Goal: Information Seeking & Learning: Learn about a topic

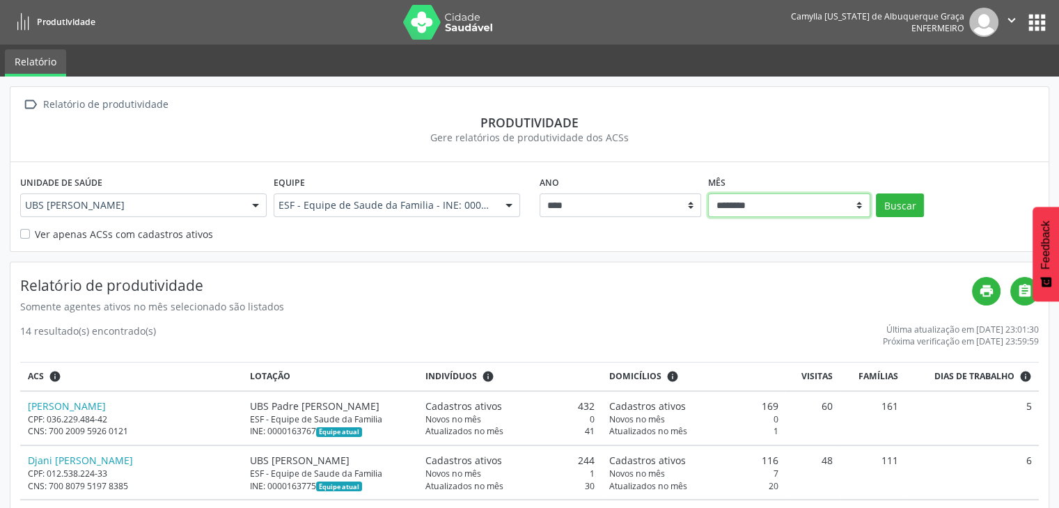
click at [746, 206] on select "******** ****** ***** ***** **** ***** ***** ********* *******" at bounding box center [789, 206] width 162 height 24
select select "**"
click at [708, 194] on select "******** ****** ***** ***** **** ***** ***** ********* *******" at bounding box center [789, 206] width 162 height 24
click at [894, 210] on button "Buscar" at bounding box center [900, 206] width 48 height 24
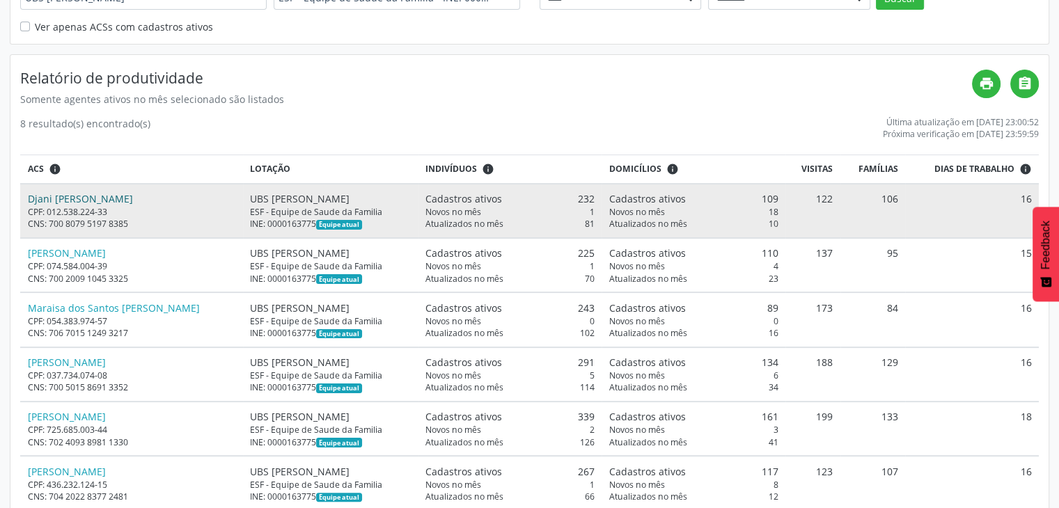
scroll to position [208, 0]
drag, startPoint x: 412, startPoint y: 200, endPoint x: 579, endPoint y: 198, distance: 167.2
click at [579, 198] on div "Cadastros ativos 232" at bounding box center [510, 198] width 169 height 15
drag, startPoint x: 404, startPoint y: 208, endPoint x: 493, endPoint y: 223, distance: 90.5
click at [493, 223] on td "Cadastros ativos 232 Novos no mês 1 Atualizados no mês 81" at bounding box center [511, 210] width 184 height 54
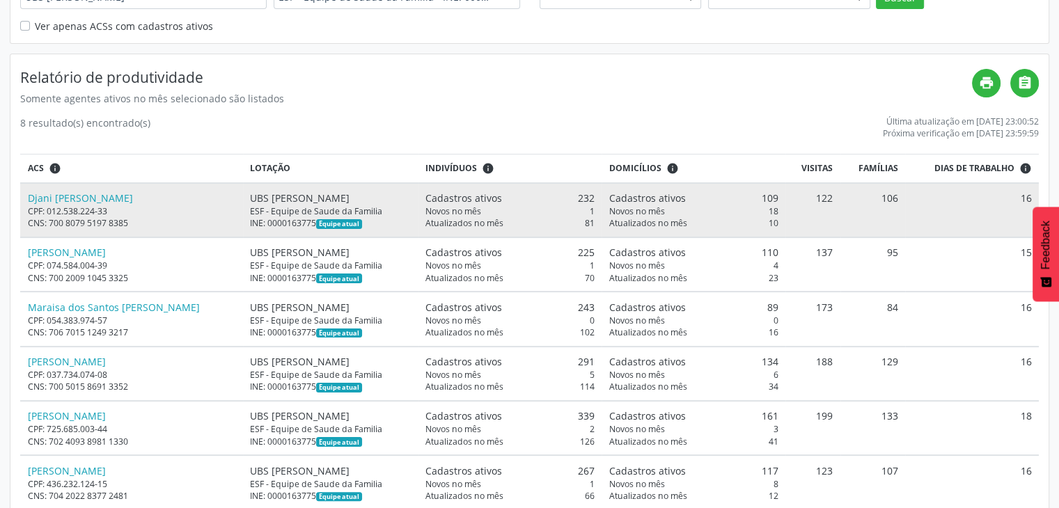
click at [479, 228] on td "Cadastros ativos 232 Novos no mês 1 Atualizados no mês 81" at bounding box center [511, 210] width 184 height 54
drag, startPoint x: 442, startPoint y: 223, endPoint x: 478, endPoint y: 222, distance: 36.2
click at [478, 222] on span "Atualizados no mês" at bounding box center [465, 223] width 78 height 12
click at [609, 210] on span "Novos no mês" at bounding box center [637, 211] width 56 height 12
drag, startPoint x: 611, startPoint y: 201, endPoint x: 661, endPoint y: 204, distance: 50.2
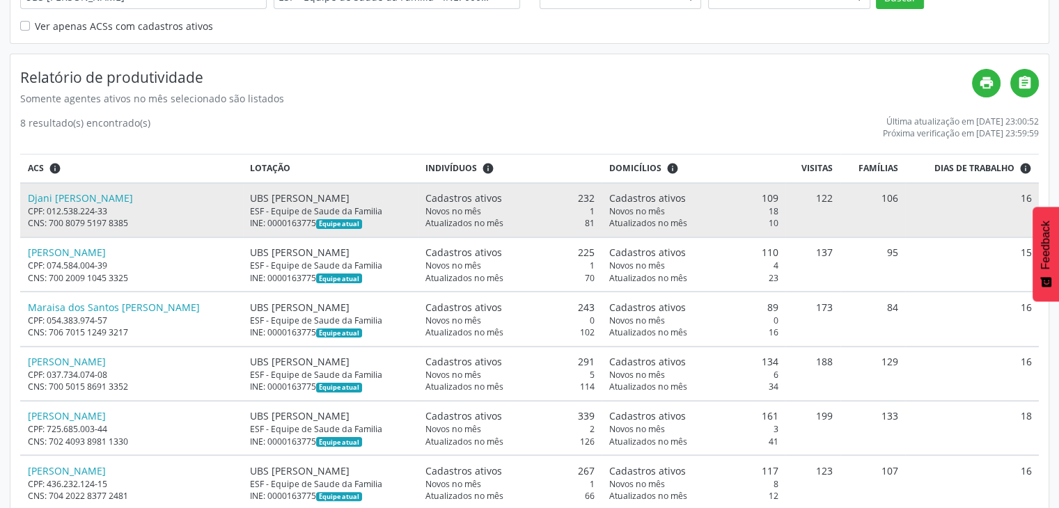
click at [661, 204] on td "Cadastros ativos 109 Novos no mês 18 Atualizados no mês 10" at bounding box center [694, 210] width 184 height 54
click at [626, 196] on span "Cadastros ativos" at bounding box center [647, 198] width 77 height 15
click at [609, 225] on span "Atualizados no mês" at bounding box center [648, 223] width 78 height 12
drag, startPoint x: 674, startPoint y: 224, endPoint x: 607, endPoint y: 210, distance: 69.0
click at [607, 210] on td "Cadastros ativos 109 Novos no mês 18 Atualizados no mês 10" at bounding box center [694, 210] width 184 height 54
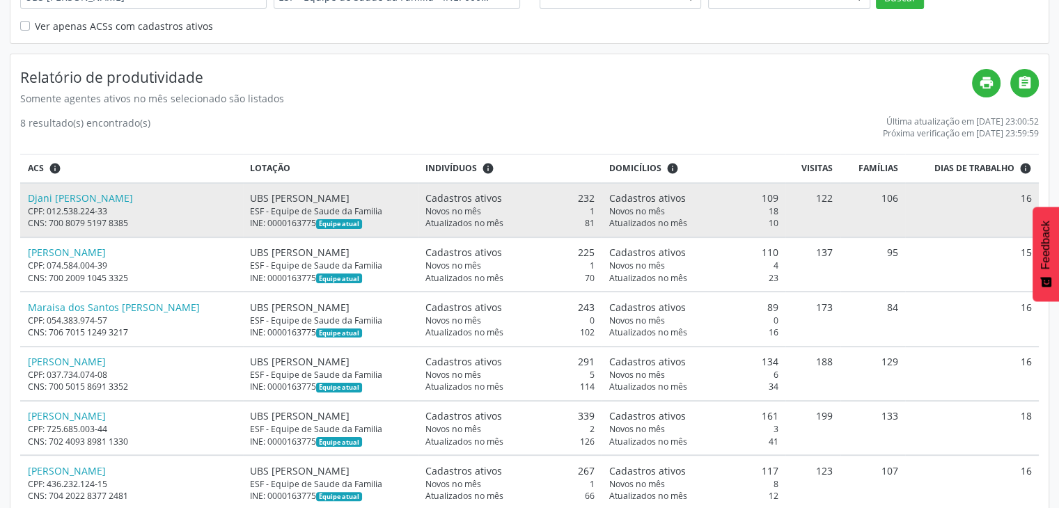
click at [825, 205] on td "122" at bounding box center [813, 210] width 55 height 54
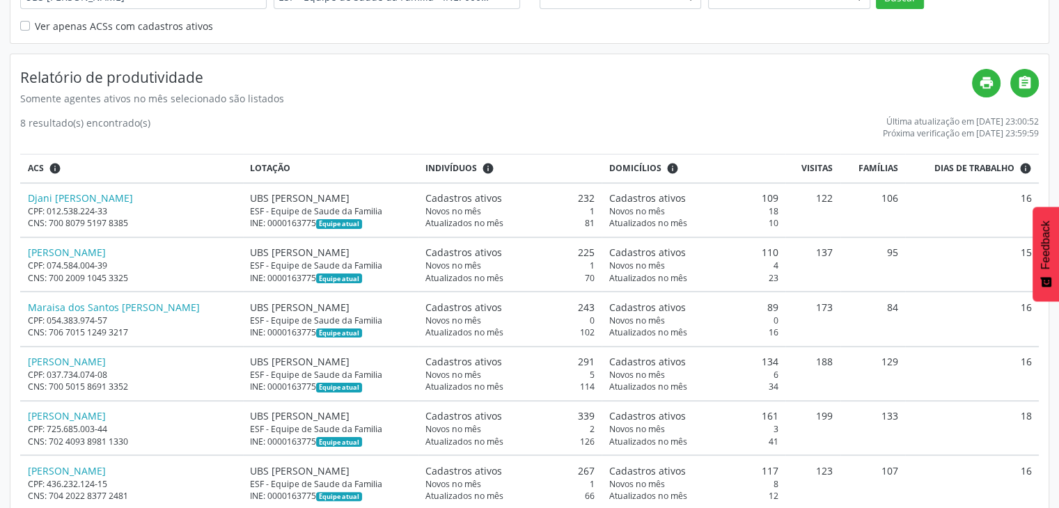
drag, startPoint x: 801, startPoint y: 162, endPoint x: 816, endPoint y: 179, distance: 22.7
click at [802, 164] on th "Visitas" at bounding box center [813, 169] width 55 height 29
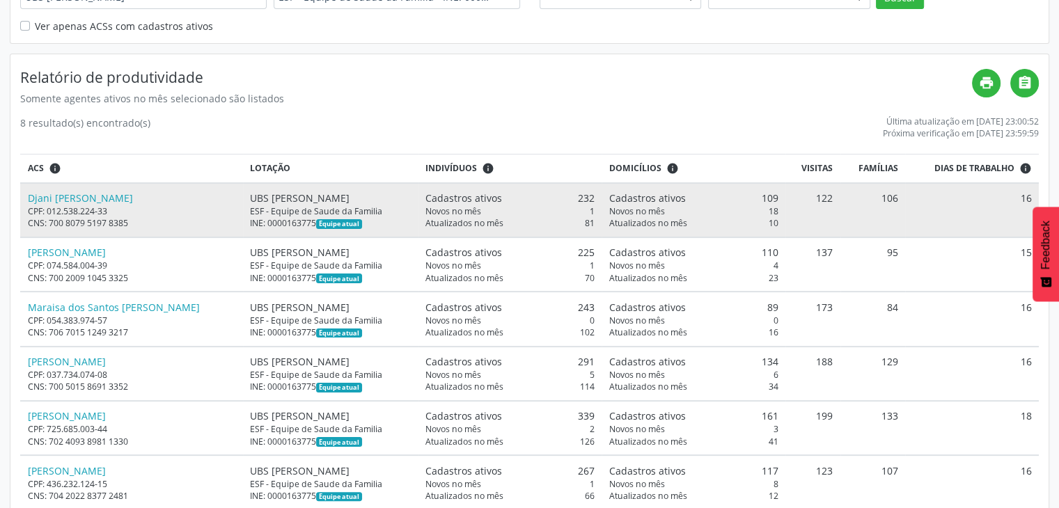
drag, startPoint x: 831, startPoint y: 200, endPoint x: 817, endPoint y: 193, distance: 15.6
click at [820, 196] on tr "Djani Deia dos Santos Silva CPF: 012.538.224-33 CNS: 700 8079 5197 8385 UBS Jos…" at bounding box center [529, 210] width 1019 height 54
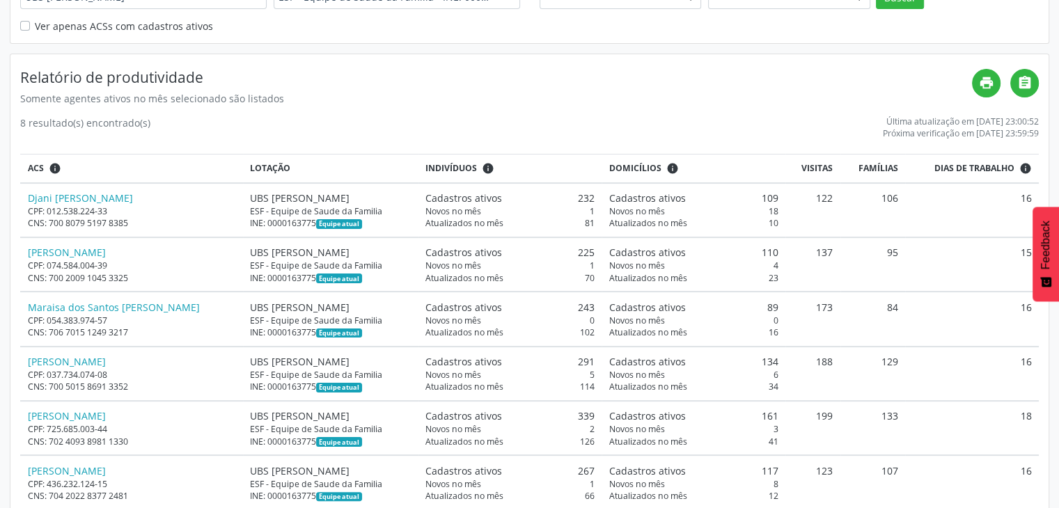
click at [799, 164] on th "Visitas" at bounding box center [813, 169] width 55 height 29
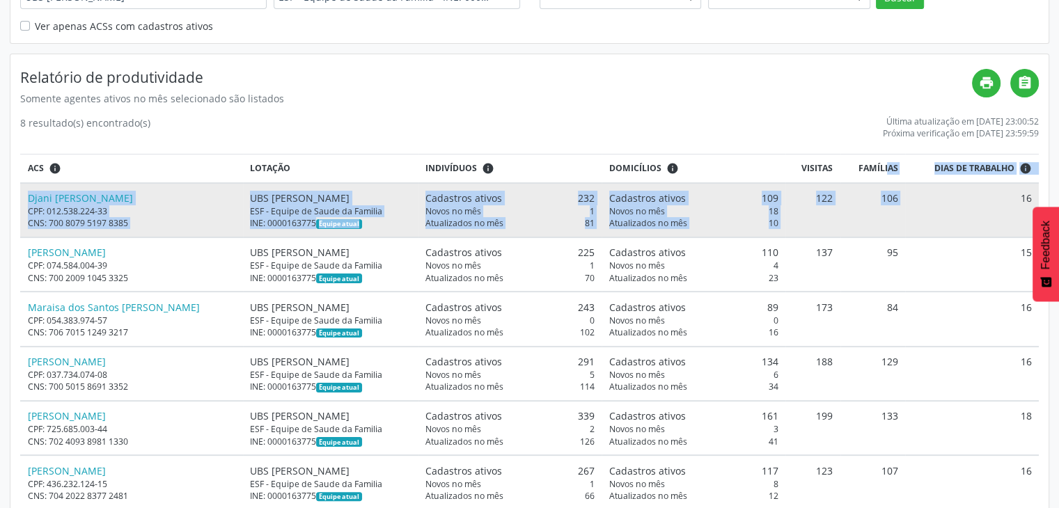
drag, startPoint x: 854, startPoint y: 170, endPoint x: 855, endPoint y: 187, distance: 17.4
click at [896, 199] on table "ACS info Lotação Indivíduos info Domicílios info Visitas Famílias Dias de traba…" at bounding box center [529, 386] width 1019 height 465
click at [850, 186] on td "106" at bounding box center [873, 210] width 65 height 54
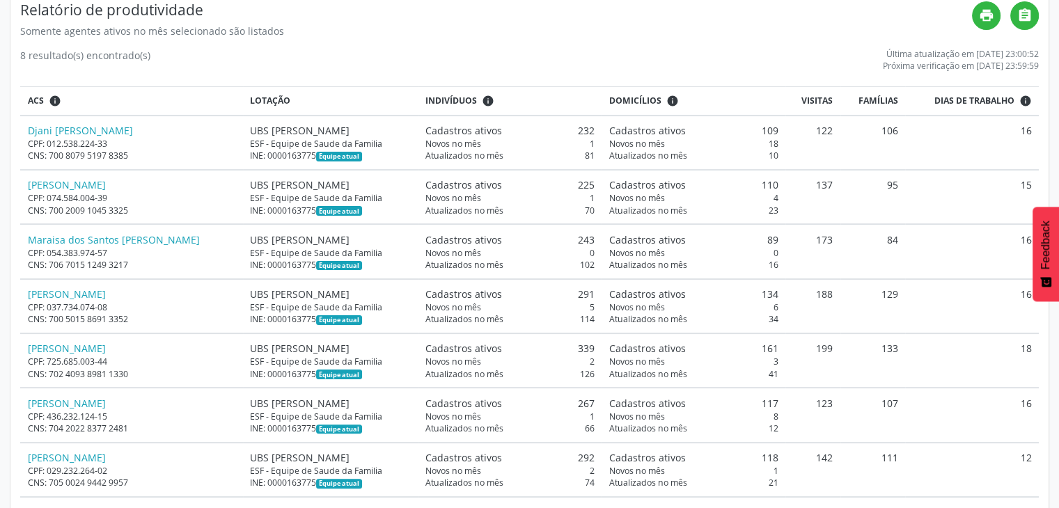
scroll to position [277, 0]
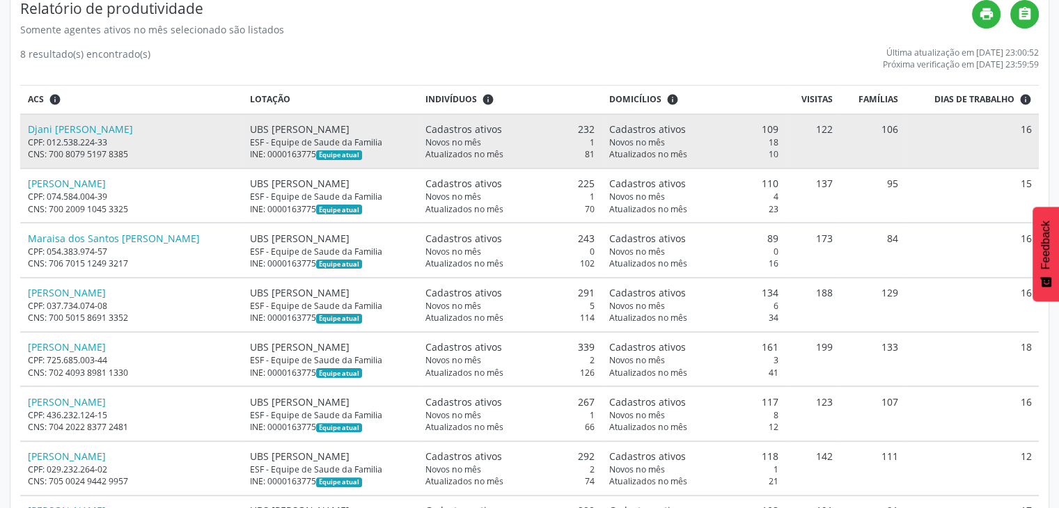
drag, startPoint x: 928, startPoint y: 96, endPoint x: 984, endPoint y: 123, distance: 62.3
click at [1004, 101] on div "Dias de trabalho info" at bounding box center [971, 99] width 119 height 13
drag, startPoint x: 1022, startPoint y: 132, endPoint x: 1000, endPoint y: 137, distance: 22.1
click at [1031, 132] on td "16" at bounding box center [972, 141] width 134 height 54
click at [975, 141] on td "16" at bounding box center [972, 141] width 134 height 54
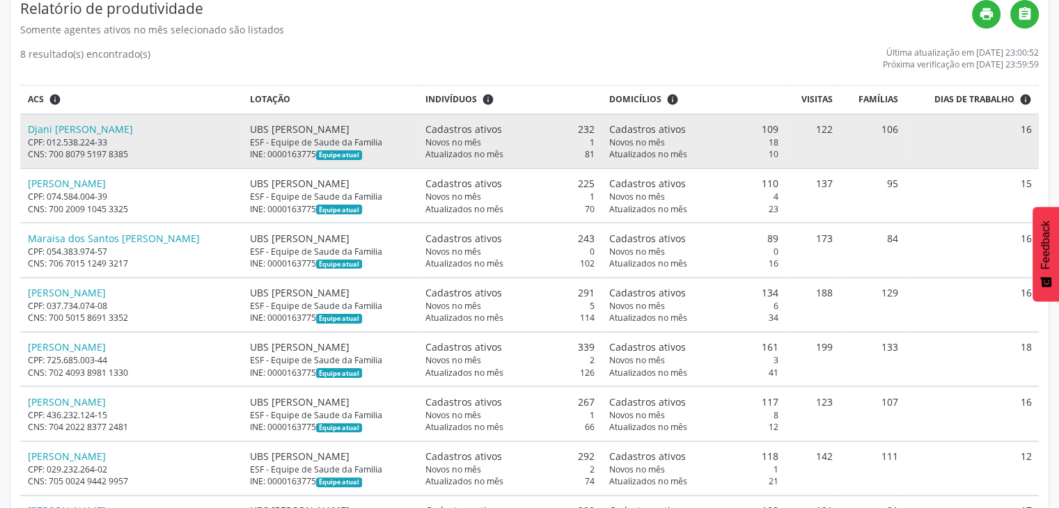
click at [993, 120] on td "16" at bounding box center [972, 141] width 134 height 54
click at [1032, 125] on td "16" at bounding box center [972, 141] width 134 height 54
click at [990, 125] on td "16" at bounding box center [972, 141] width 134 height 54
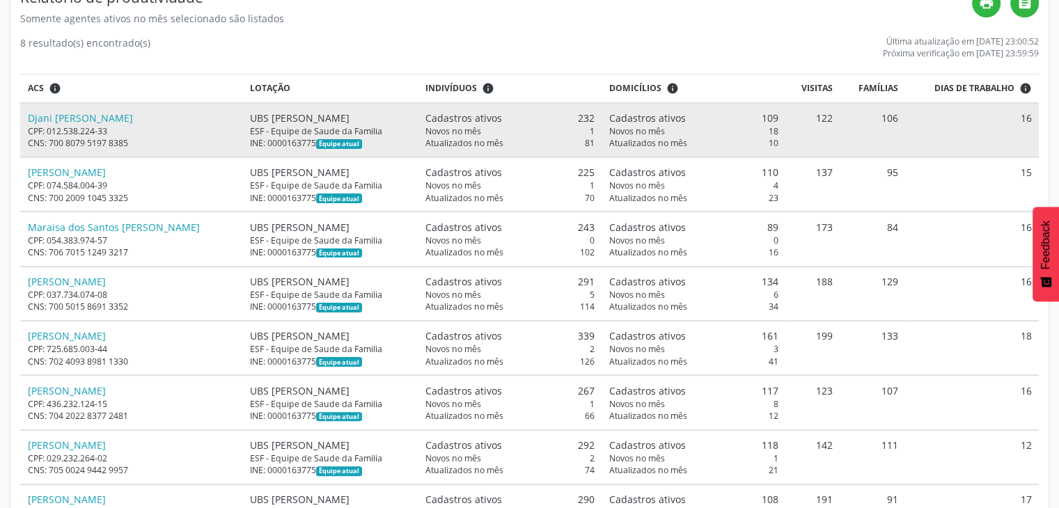
scroll to position [345, 0]
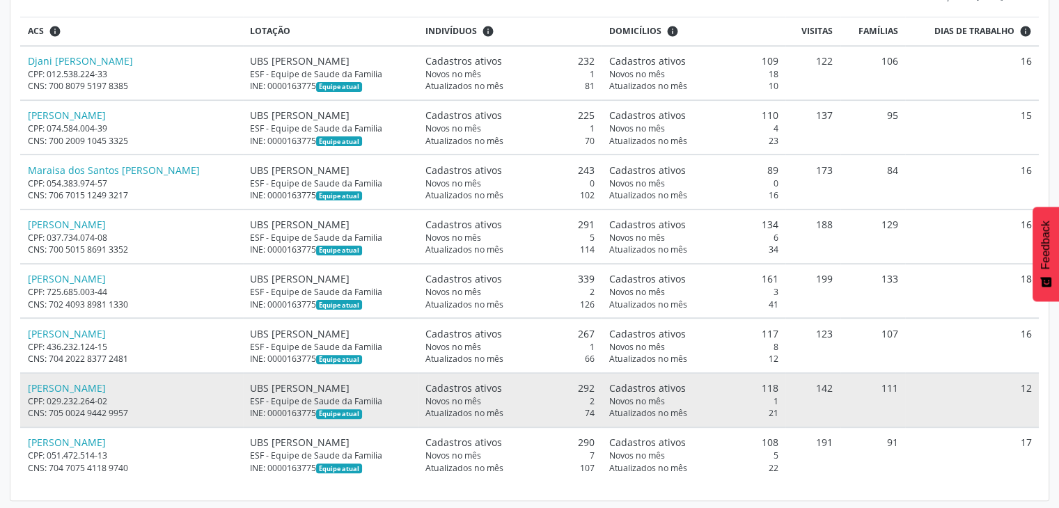
drag, startPoint x: 1018, startPoint y: 387, endPoint x: 1032, endPoint y: 388, distance: 13.9
click at [1032, 388] on td "12" at bounding box center [972, 400] width 134 height 54
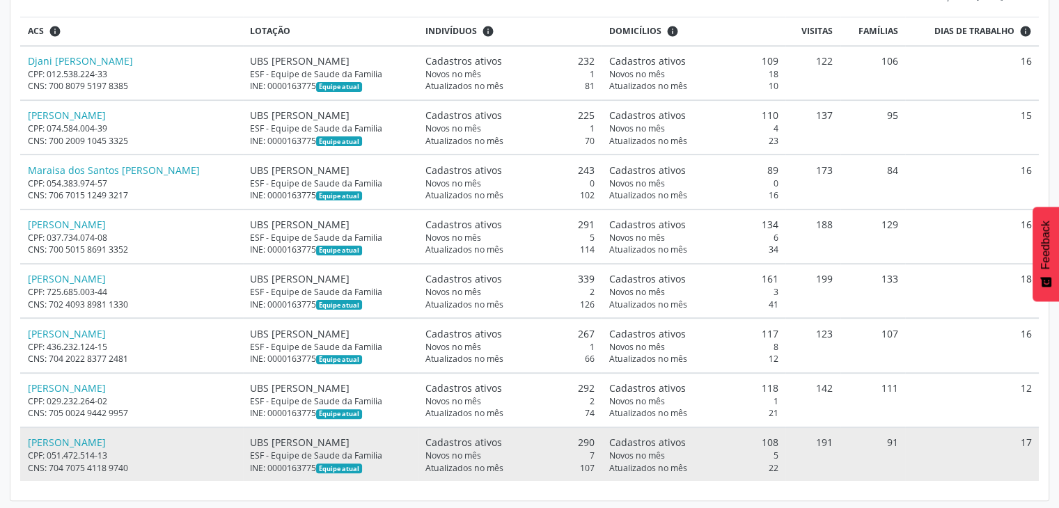
drag, startPoint x: 1019, startPoint y: 441, endPoint x: 987, endPoint y: 312, distance: 132.8
click at [1028, 442] on td "17" at bounding box center [972, 455] width 134 height 54
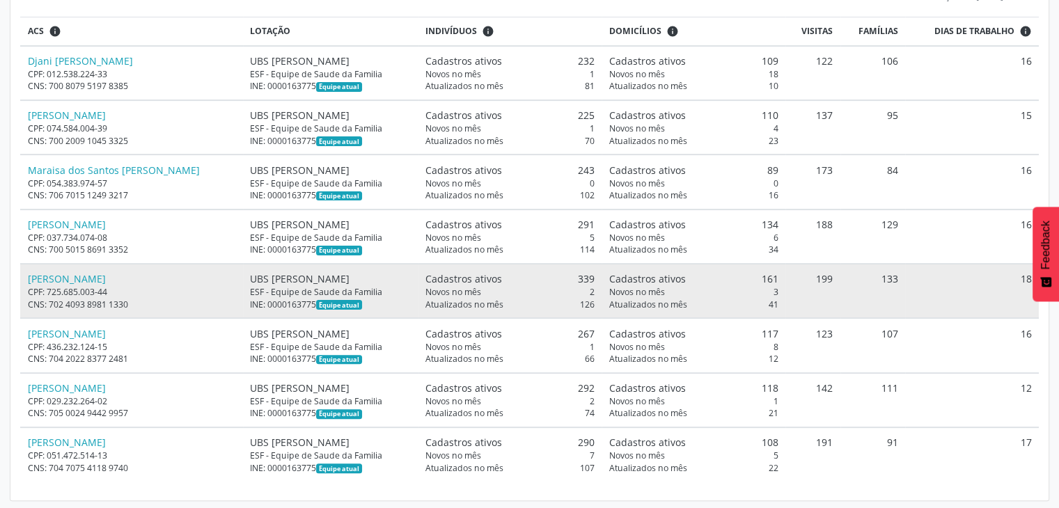
drag, startPoint x: 999, startPoint y: 288, endPoint x: 1009, endPoint y: 288, distance: 10.4
click at [1009, 288] on td "18" at bounding box center [972, 291] width 134 height 54
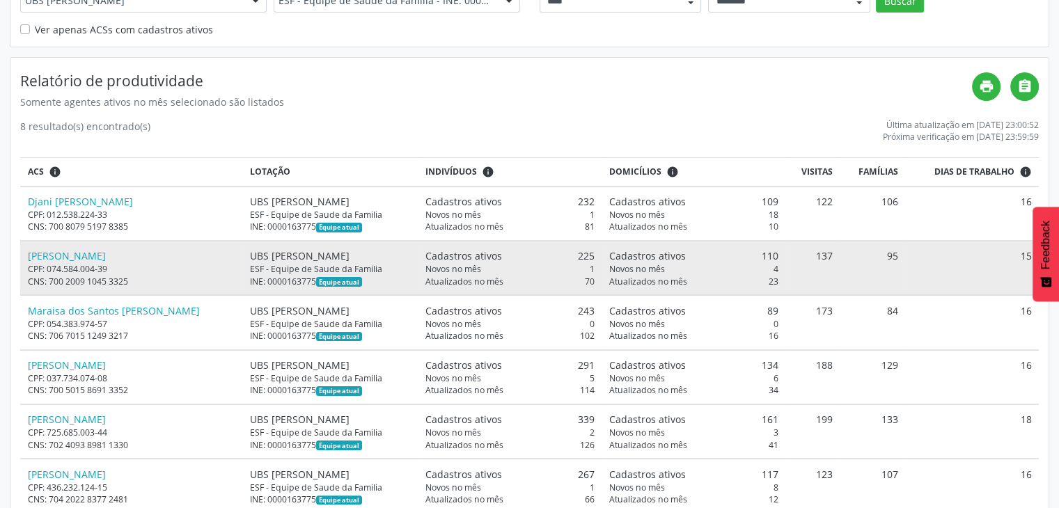
scroll to position [206, 0]
drag, startPoint x: 1017, startPoint y: 252, endPoint x: 1027, endPoint y: 251, distance: 10.5
click at [1027, 251] on td "15" at bounding box center [972, 267] width 134 height 54
click at [986, 263] on td "15" at bounding box center [972, 267] width 134 height 54
drag, startPoint x: 1020, startPoint y: 251, endPoint x: 1029, endPoint y: 251, distance: 9.1
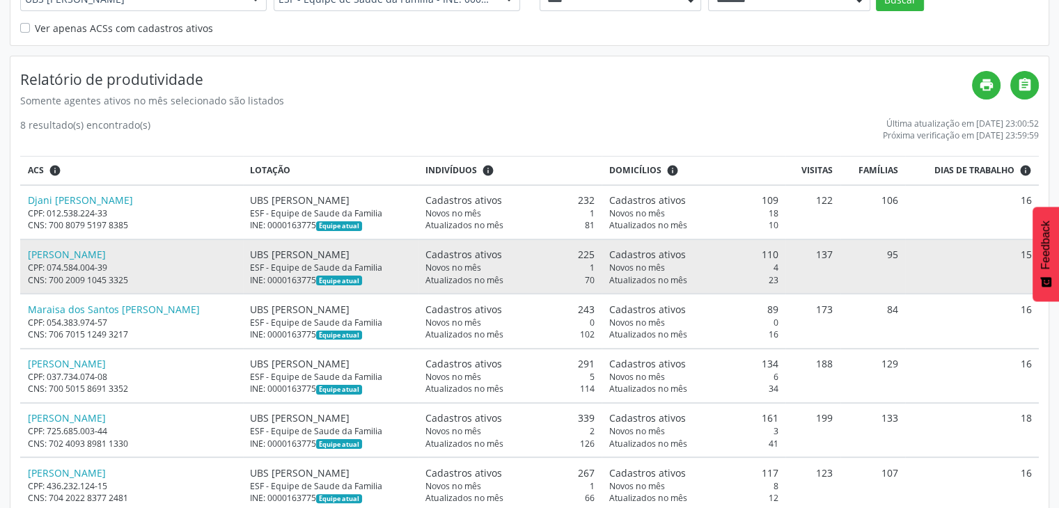
click at [1029, 251] on td "15" at bounding box center [972, 267] width 134 height 54
click at [979, 268] on td "15" at bounding box center [972, 267] width 134 height 54
drag, startPoint x: 1022, startPoint y: 250, endPoint x: 1030, endPoint y: 250, distance: 8.4
click at [1030, 250] on td "15" at bounding box center [972, 267] width 134 height 54
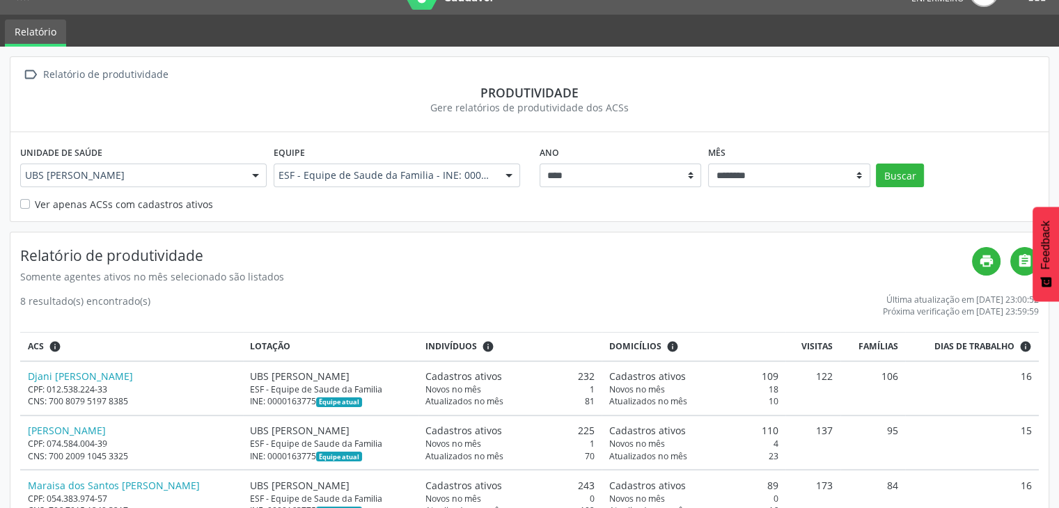
scroll to position [0, 0]
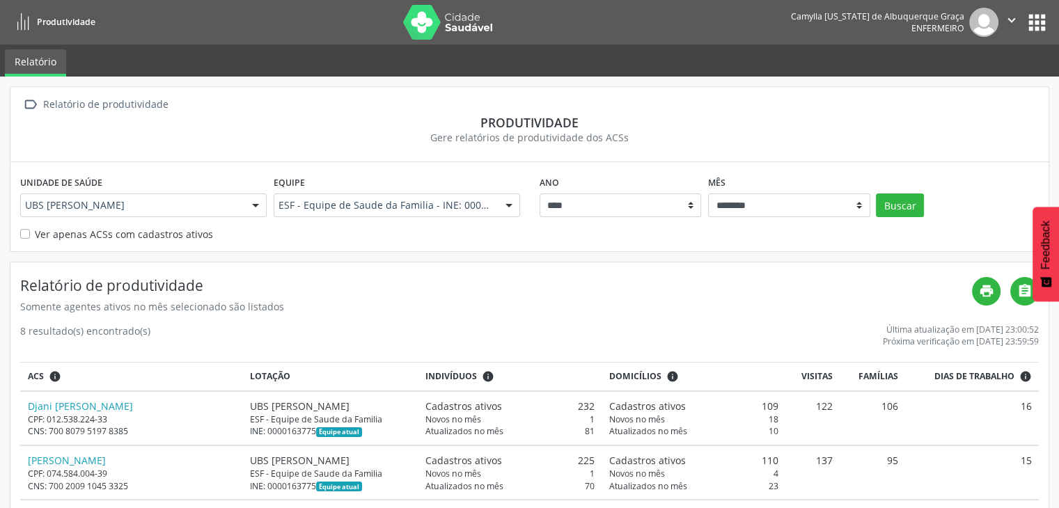
click at [1034, 21] on button "apps" at bounding box center [1037, 22] width 24 height 24
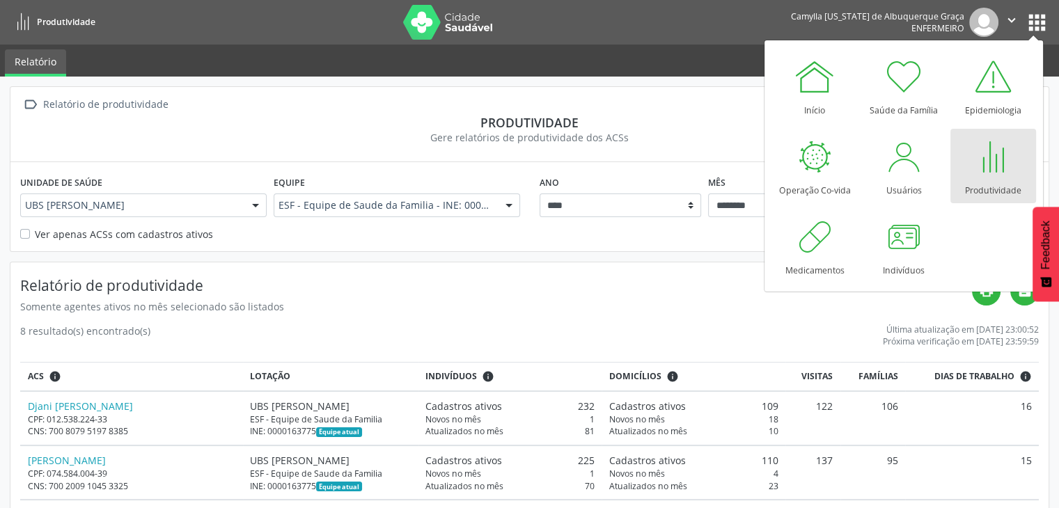
click at [786, 328] on div "8 resultado(s) encontrado(s) Última atualização em 09/09/2025 às 23:00:52 Próxi…" at bounding box center [529, 336] width 1019 height 24
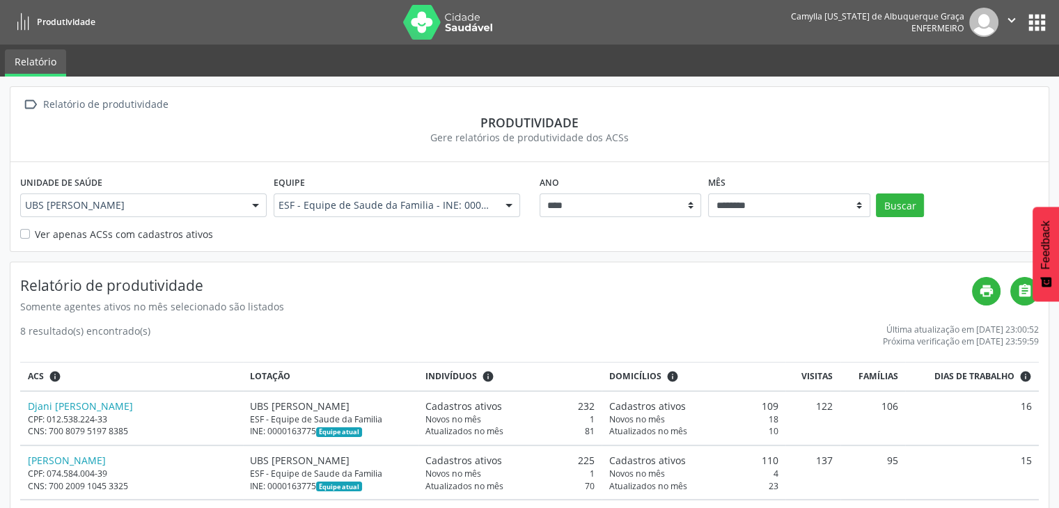
click at [1030, 17] on button "apps" at bounding box center [1037, 22] width 24 height 24
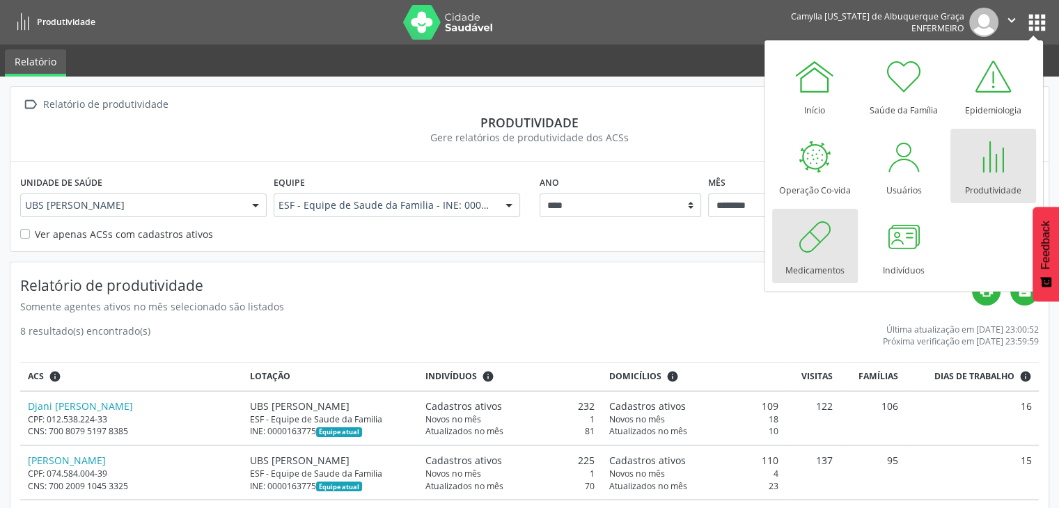
click at [820, 235] on div at bounding box center [815, 237] width 42 height 42
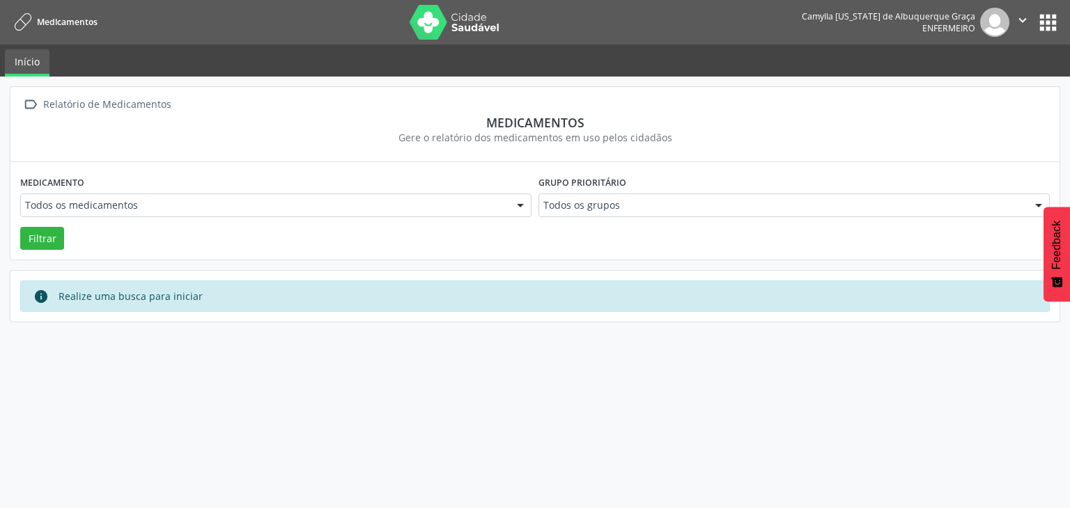
drag, startPoint x: 492, startPoint y: 159, endPoint x: 530, endPoint y: 170, distance: 39.9
click at [495, 155] on div " Relatório de Medicamentos Medicamentos Gere o relatório dos medicamentos em u…" at bounding box center [534, 124] width 1049 height 75
click at [582, 197] on div "Todos os grupos" at bounding box center [793, 206] width 511 height 24
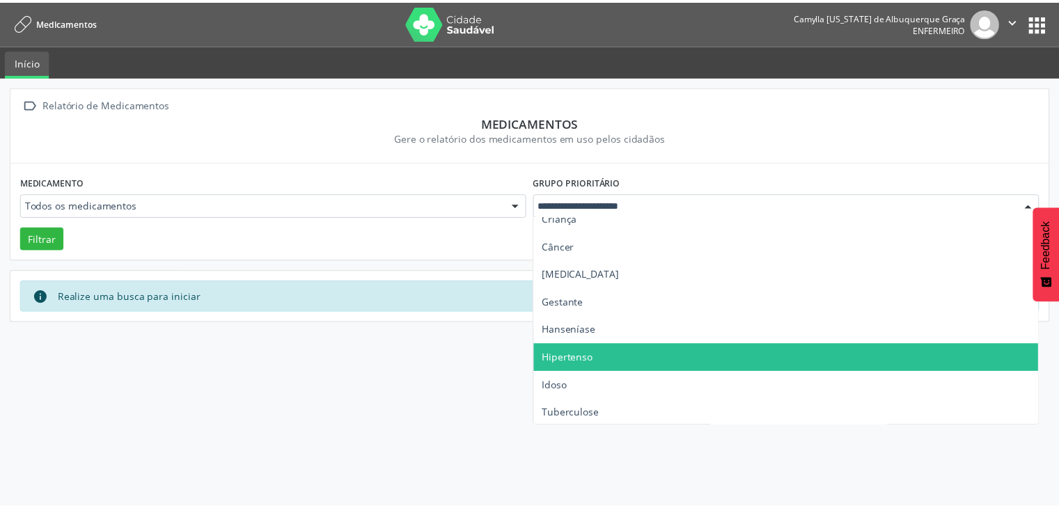
scroll to position [69, 0]
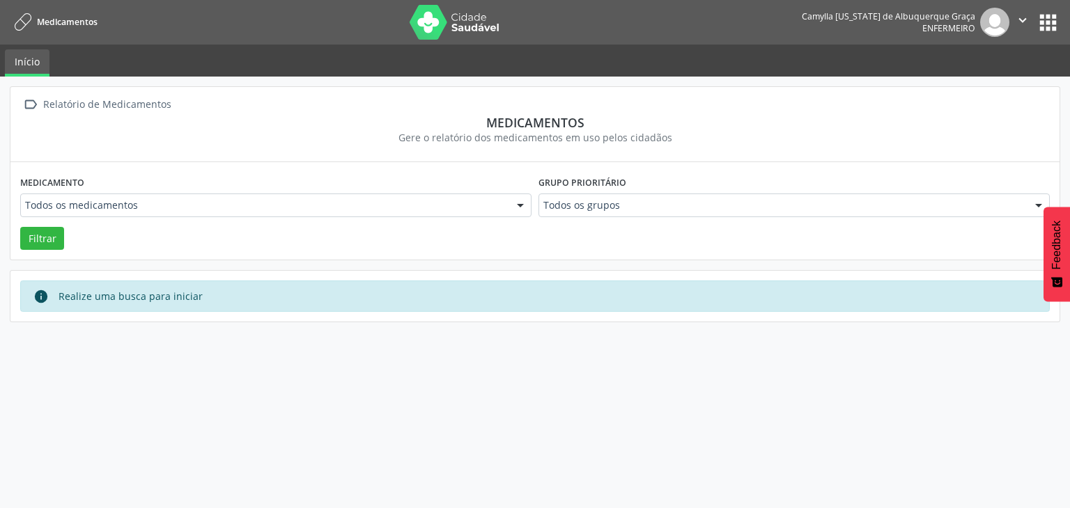
click at [388, 327] on div " Relatório de Medicamentos Medicamentos Gere o relatório dos medicamentos em u…" at bounding box center [535, 293] width 1070 height 432
click at [53, 232] on button "Filtrar" at bounding box center [42, 239] width 44 height 24
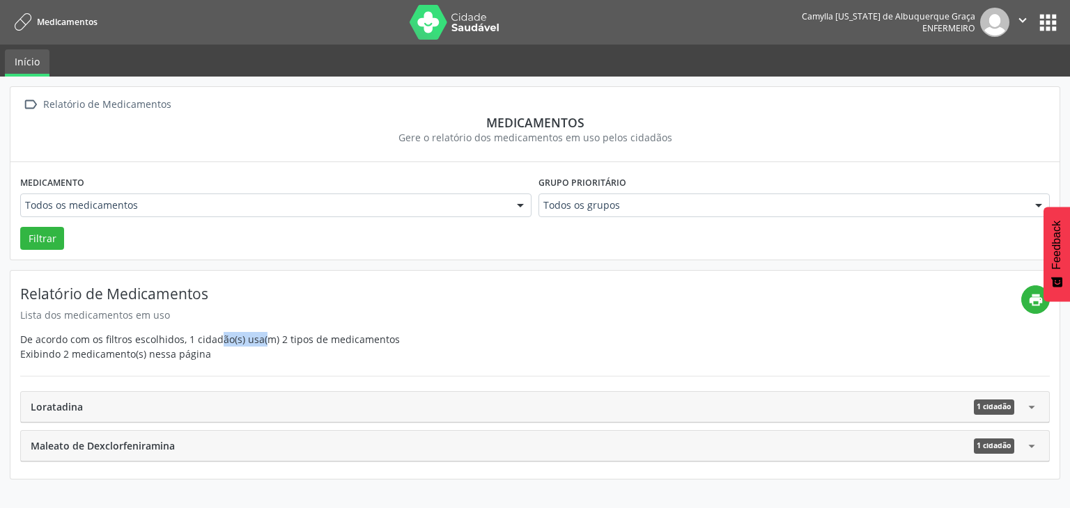
drag, startPoint x: 190, startPoint y: 336, endPoint x: 242, endPoint y: 329, distance: 52.7
click at [235, 332] on div "Relatório de Medicamentos Lista dos medicamentos em uso De acordo com os filtro…" at bounding box center [520, 324] width 1001 height 76
drag, startPoint x: 290, startPoint y: 332, endPoint x: 382, endPoint y: 317, distance: 93.2
click at [382, 317] on div "Relatório de Medicamentos Lista dos medicamentos em uso De acordo com os filtro…" at bounding box center [520, 324] width 1001 height 76
click at [187, 350] on div "Exibindo 2 medicamento(s) nessa página" at bounding box center [520, 354] width 1001 height 15
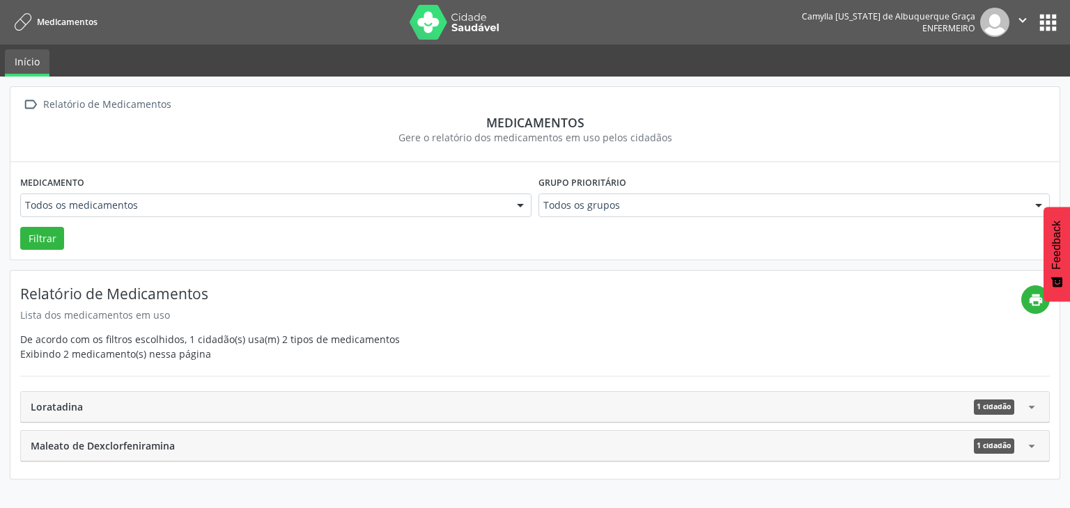
click at [94, 409] on div "Loratadina 1 cidadão" at bounding box center [527, 407] width 993 height 15
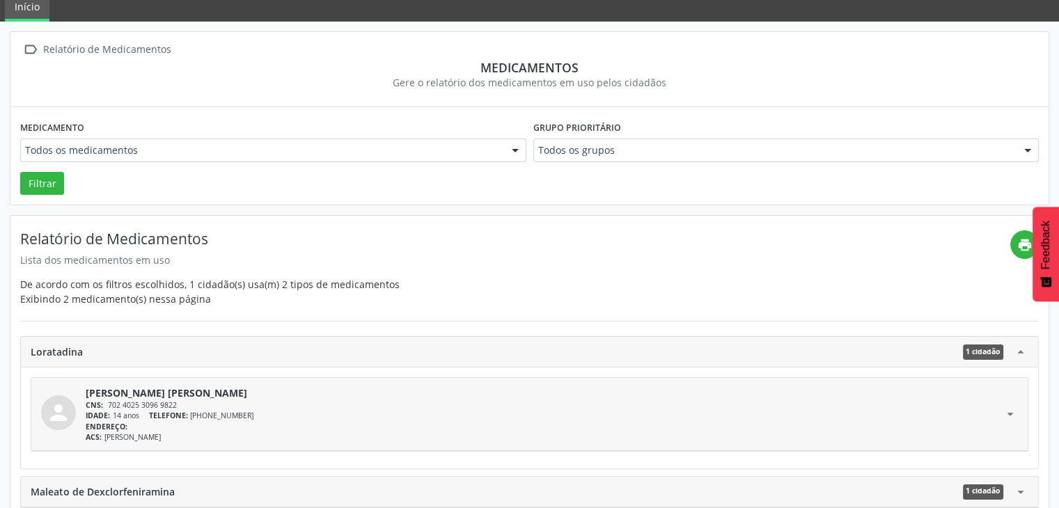
scroll to position [70, 0]
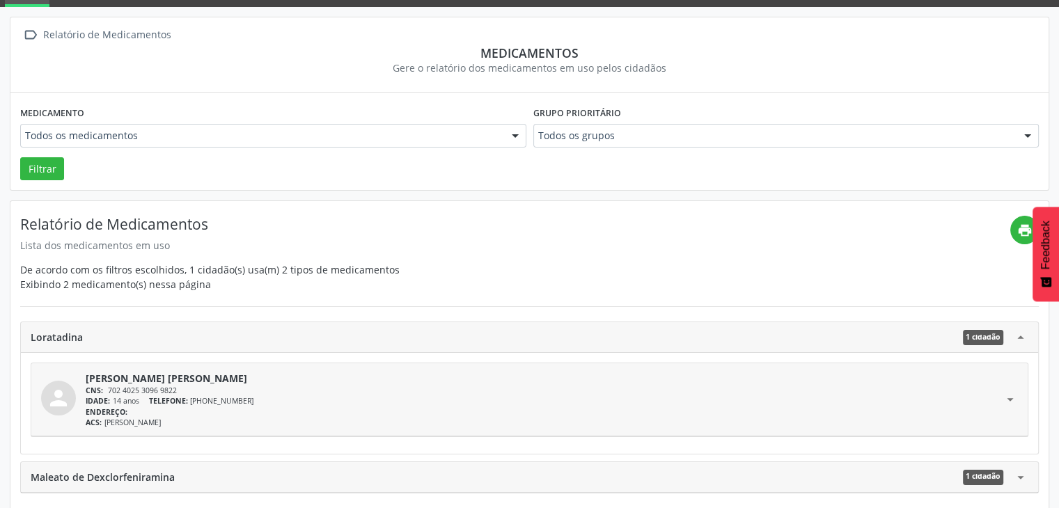
click at [187, 404] on span "TELEFONE:" at bounding box center [168, 401] width 39 height 10
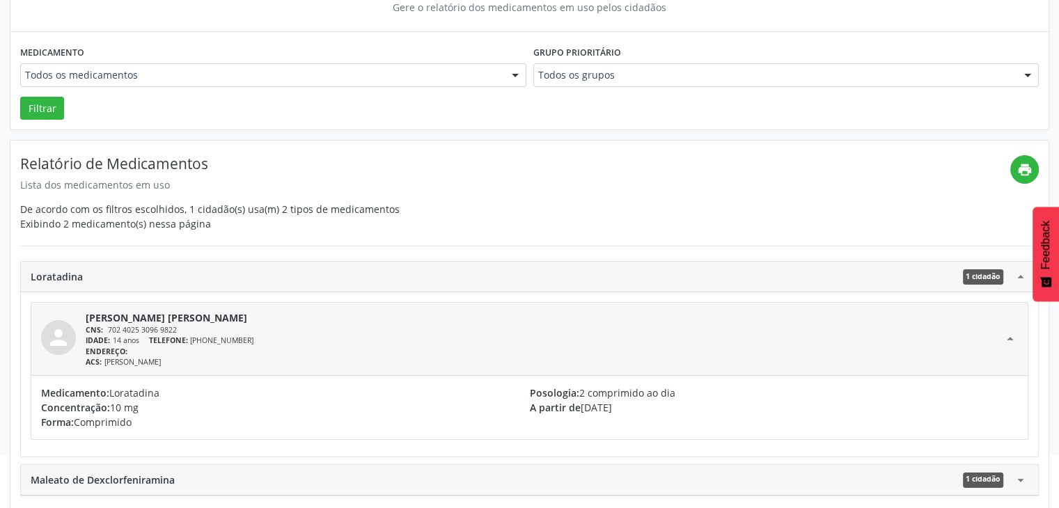
scroll to position [134, 0]
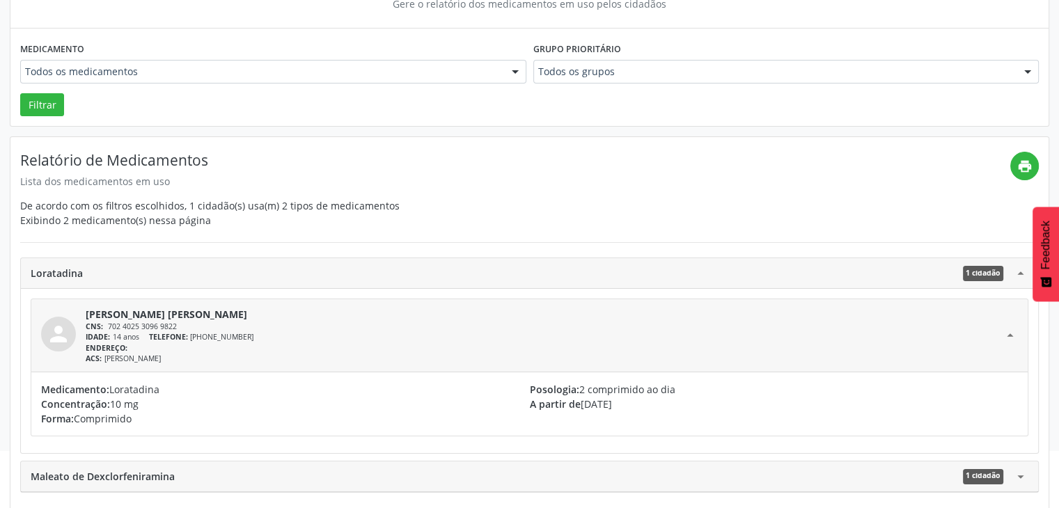
drag, startPoint x: 47, startPoint y: 405, endPoint x: 127, endPoint y: 412, distance: 79.7
click at [126, 412] on div "Medicamento: Loratadina Concentração: 10 mg Forma: Comprimido" at bounding box center [285, 404] width 489 height 44
click at [124, 420] on span "Comprimido" at bounding box center [103, 418] width 58 height 13
drag, startPoint x: 143, startPoint y: 417, endPoint x: 40, endPoint y: 421, distance: 103.2
click at [40, 421] on div "Medicamento: Loratadina Concentração: 10 mg Forma: Comprimido Posologia: 2 comp…" at bounding box center [529, 404] width 997 height 63
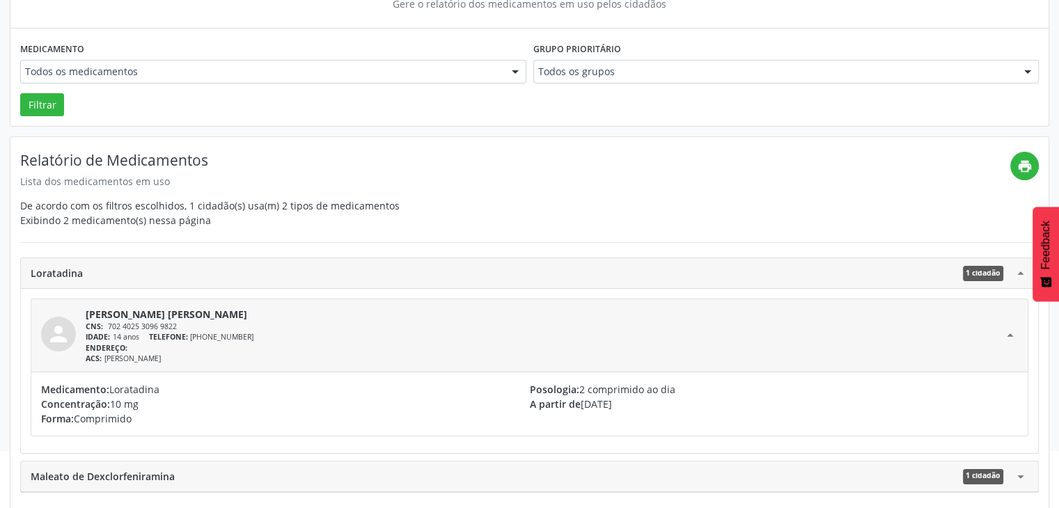
drag, startPoint x: 528, startPoint y: 405, endPoint x: 624, endPoint y: 403, distance: 96.1
click at [618, 399] on div "Medicamento: Loratadina Concentração: 10 mg Forma: Comprimido Posologia: 2 comp…" at bounding box center [529, 404] width 977 height 44
click at [653, 411] on div "Posologia: 2 comprimido ao dia A partir de [DATE]" at bounding box center [774, 404] width 489 height 44
drag, startPoint x: 639, startPoint y: 405, endPoint x: 527, endPoint y: 416, distance: 112.7
click at [527, 416] on div "Medicamento: Loratadina Concentração: 10 mg Forma: Comprimido Posologia: 2 comp…" at bounding box center [529, 404] width 977 height 44
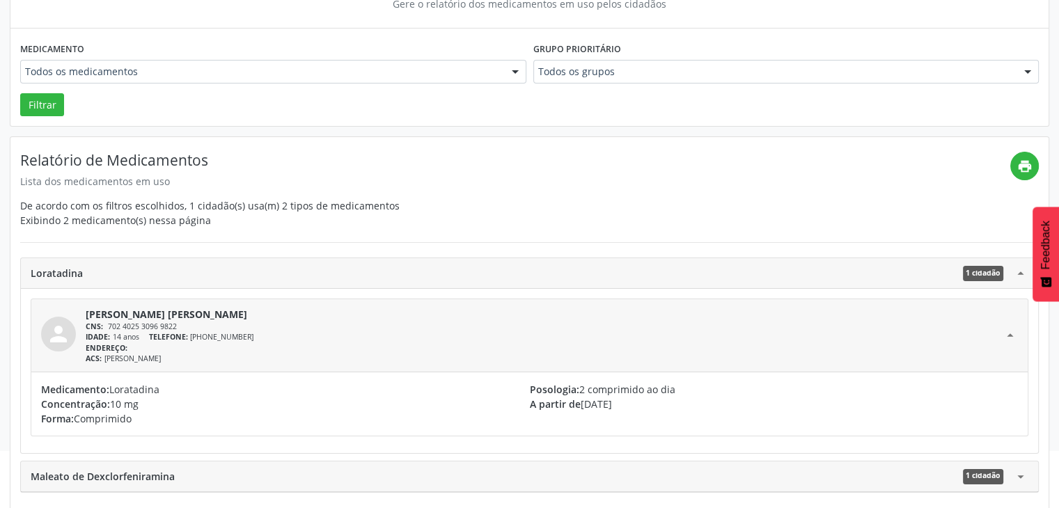
click at [421, 397] on p "Concentração: 10 mg" at bounding box center [285, 404] width 489 height 15
click at [132, 477] on span "Maleato de Dexclorfeniramina" at bounding box center [103, 476] width 144 height 15
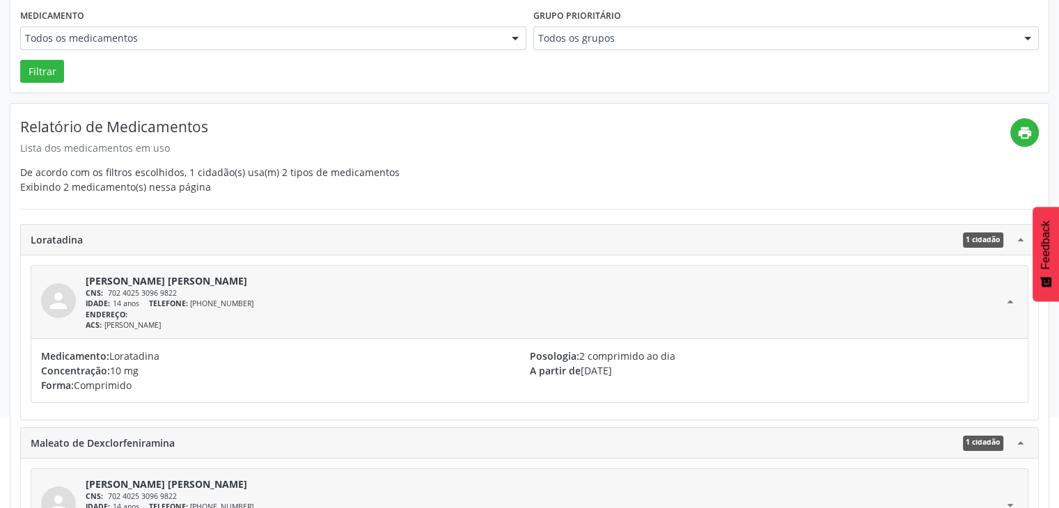
scroll to position [234, 0]
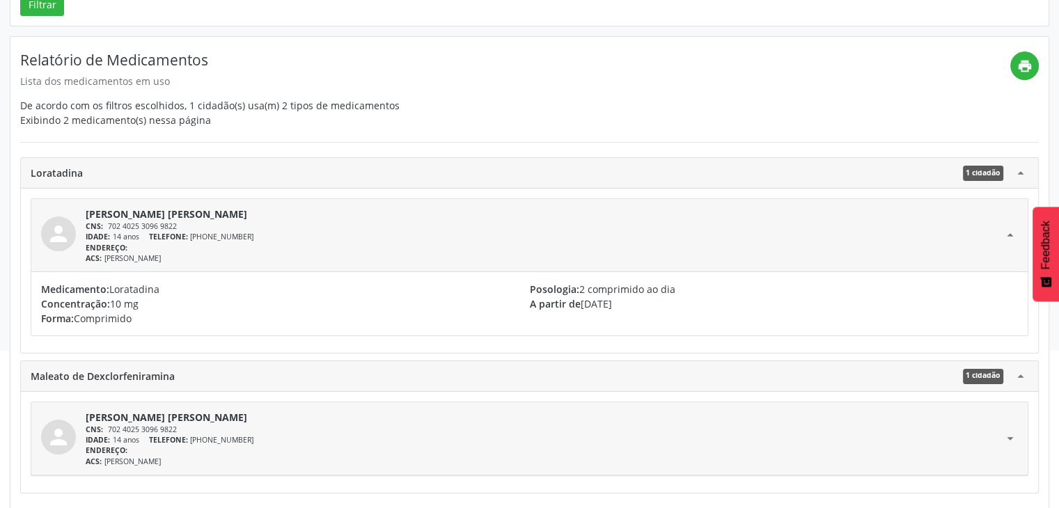
click at [170, 441] on span "TELEFONE:" at bounding box center [168, 440] width 39 height 10
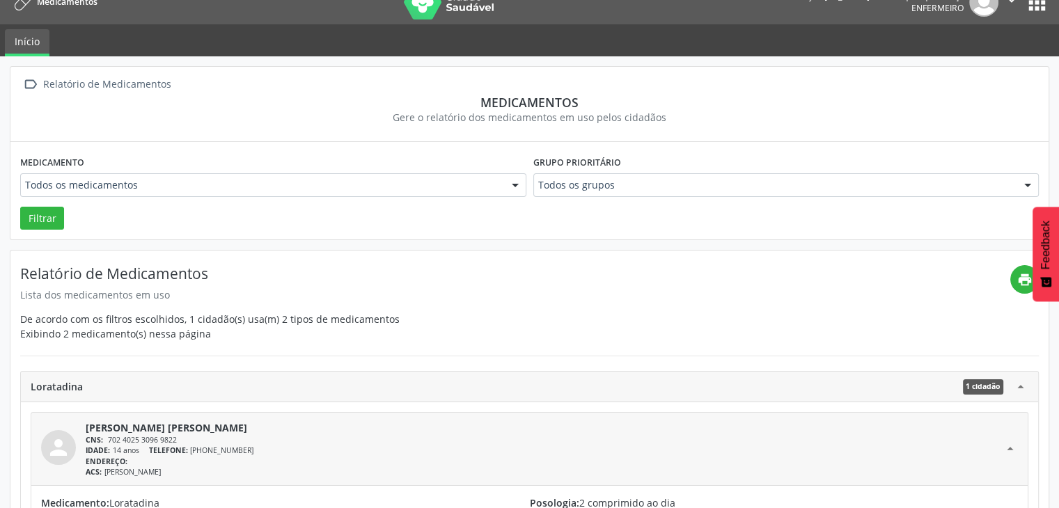
scroll to position [20, 0]
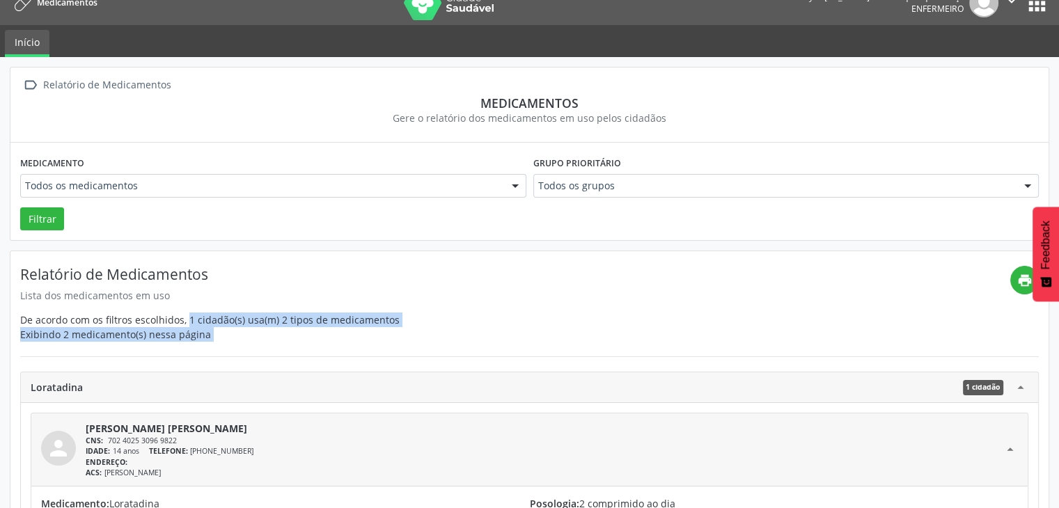
drag, startPoint x: 228, startPoint y: 341, endPoint x: 162, endPoint y: 305, distance: 75.1
click at [162, 305] on div "Relatório de Medicamentos Lista dos medicamentos em uso De acordo com os filtro…" at bounding box center [529, 516] width 1019 height 510
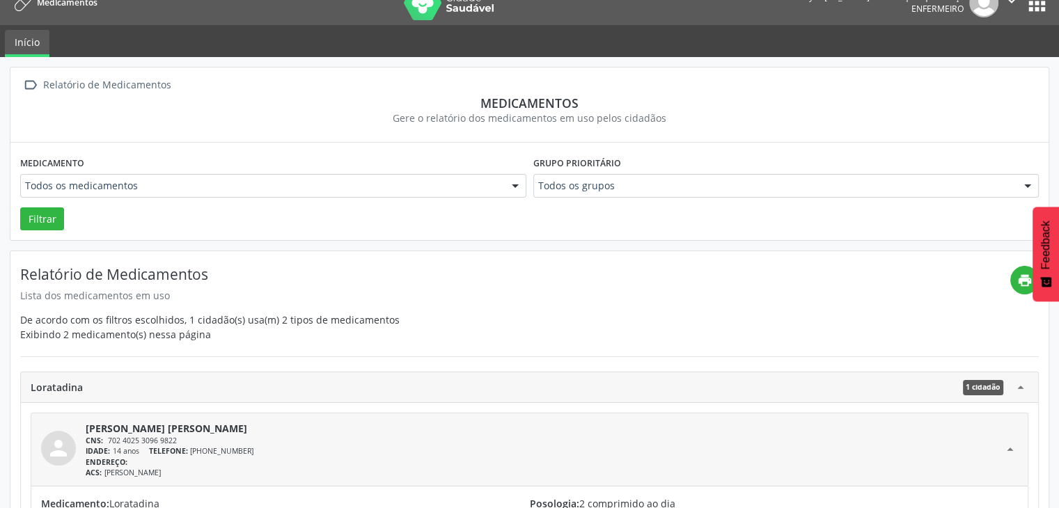
click at [83, 309] on div "Relatório de Medicamentos Lista dos medicamentos em uso De acordo com os filtro…" at bounding box center [515, 304] width 990 height 76
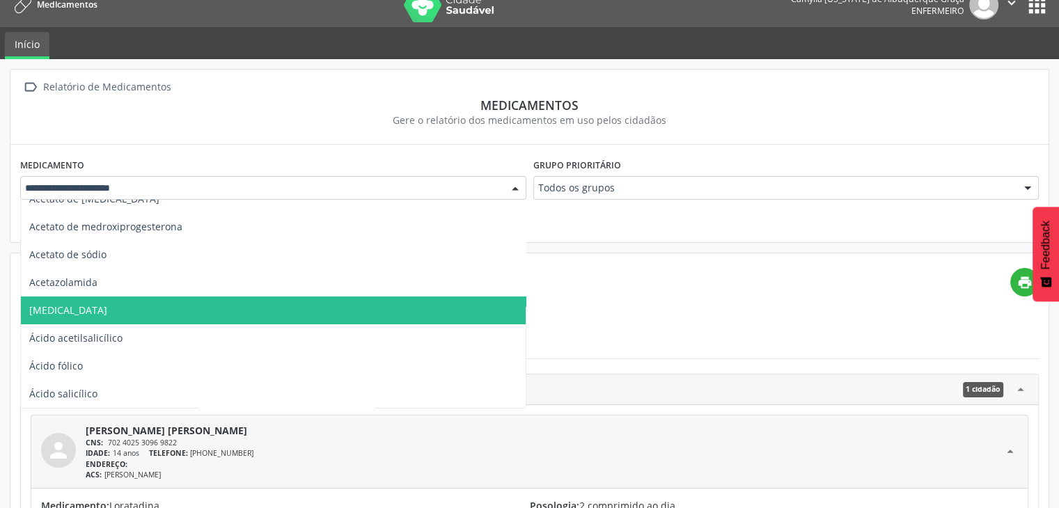
scroll to position [70, 0]
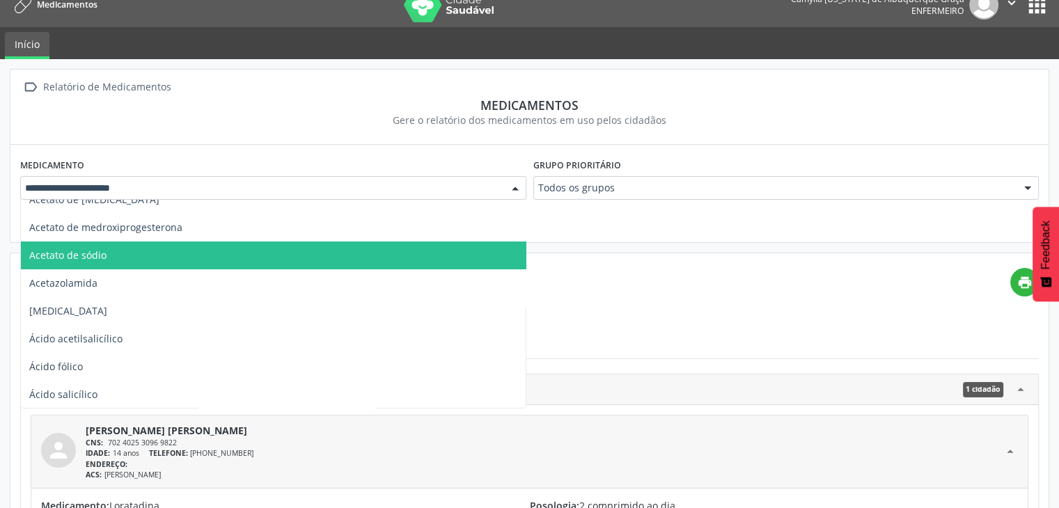
click at [357, 123] on div "Gere o relatório dos medicamentos em uso pelos cidadãos" at bounding box center [529, 120] width 1019 height 15
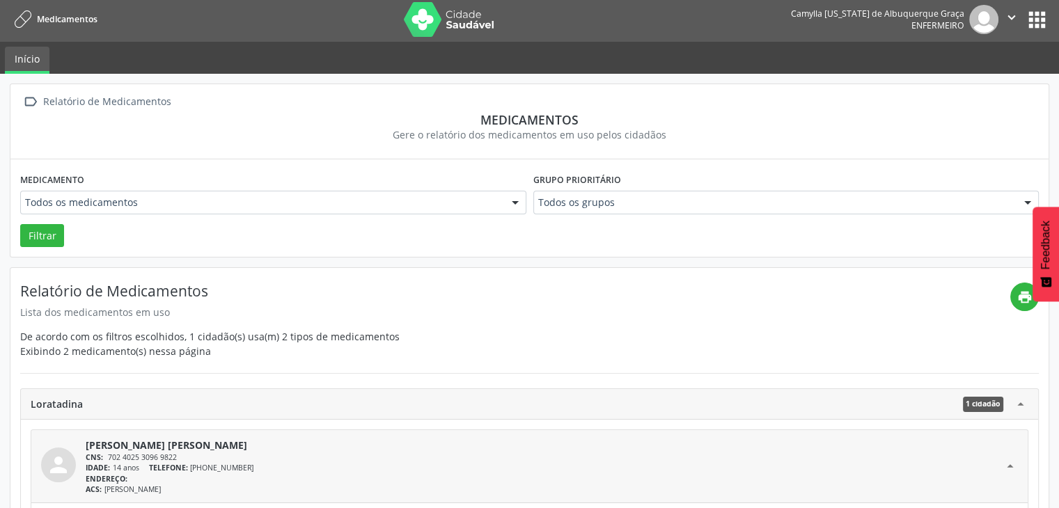
scroll to position [0, 0]
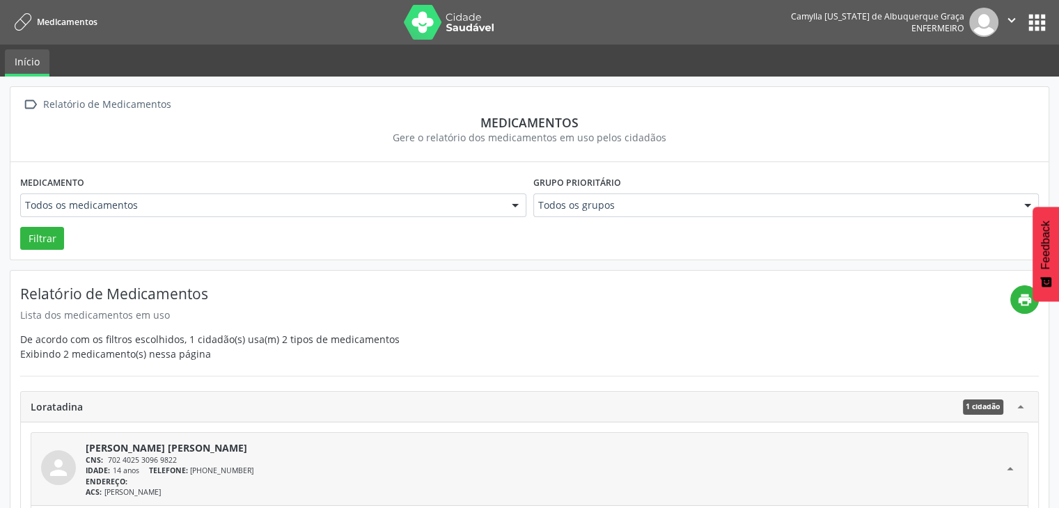
click at [1041, 21] on button "apps" at bounding box center [1037, 22] width 24 height 24
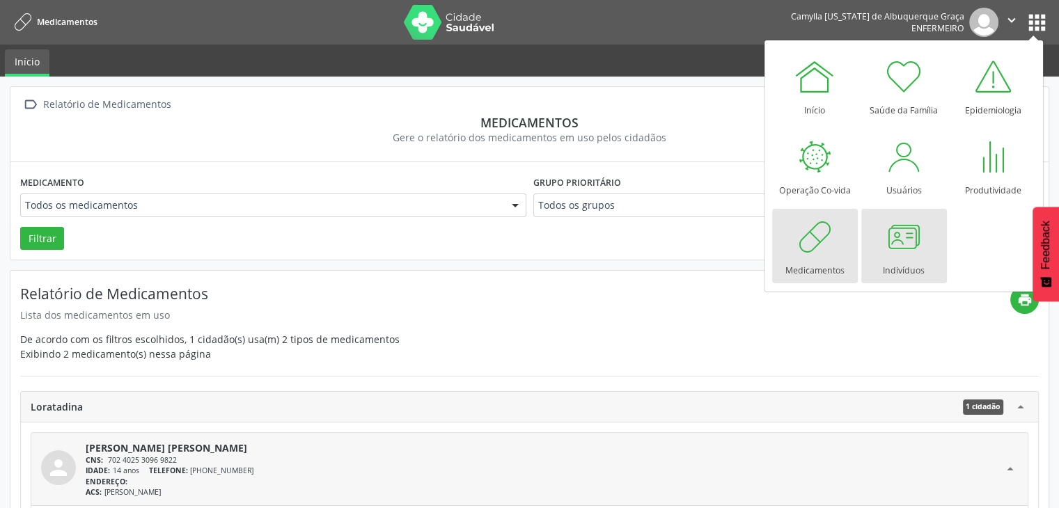
click at [910, 243] on div at bounding box center [904, 237] width 42 height 42
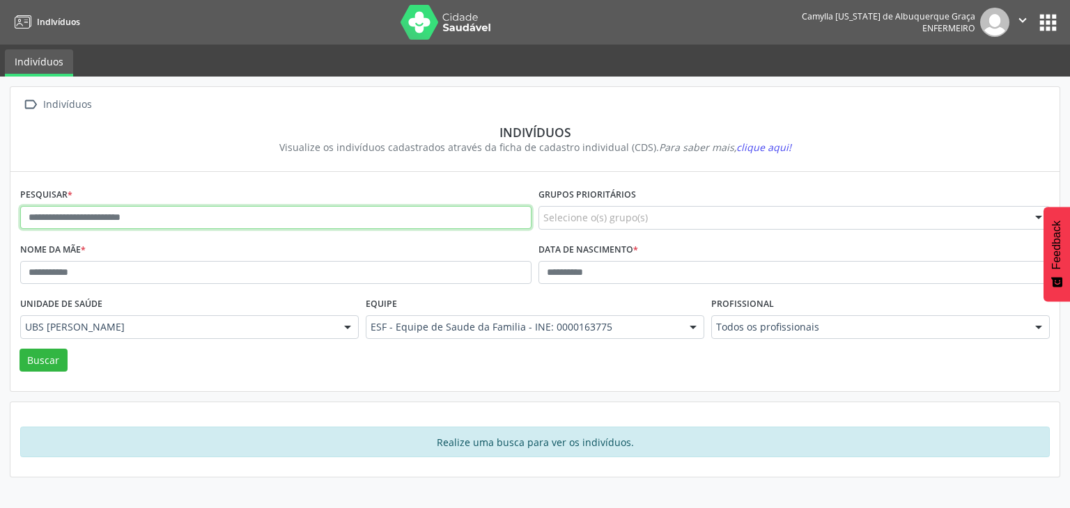
click at [346, 212] on input "text" at bounding box center [275, 218] width 511 height 24
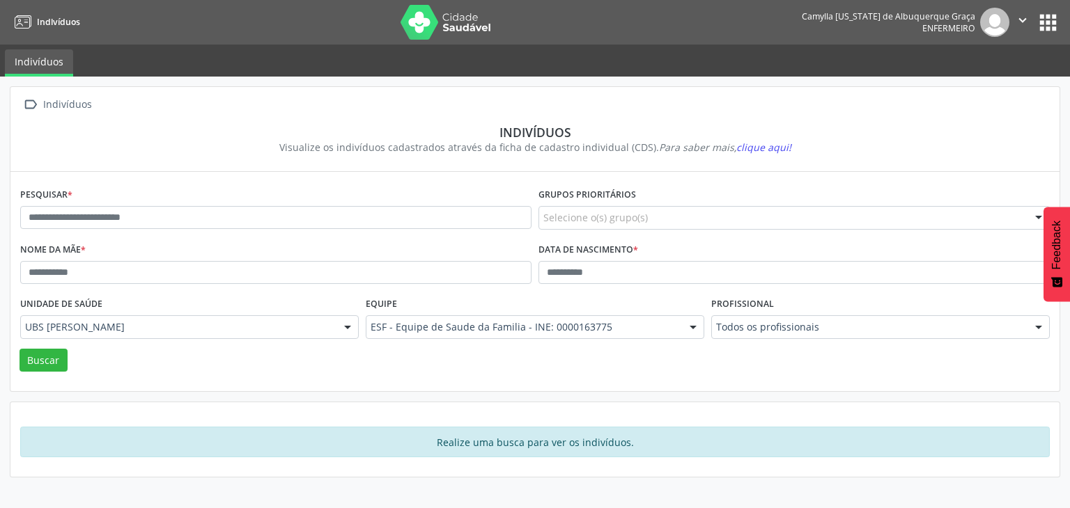
click at [147, 154] on section "Indivíduos Visualize os indivíduos cadastrados através da ficha de cadastro ind…" at bounding box center [534, 139] width 1029 height 49
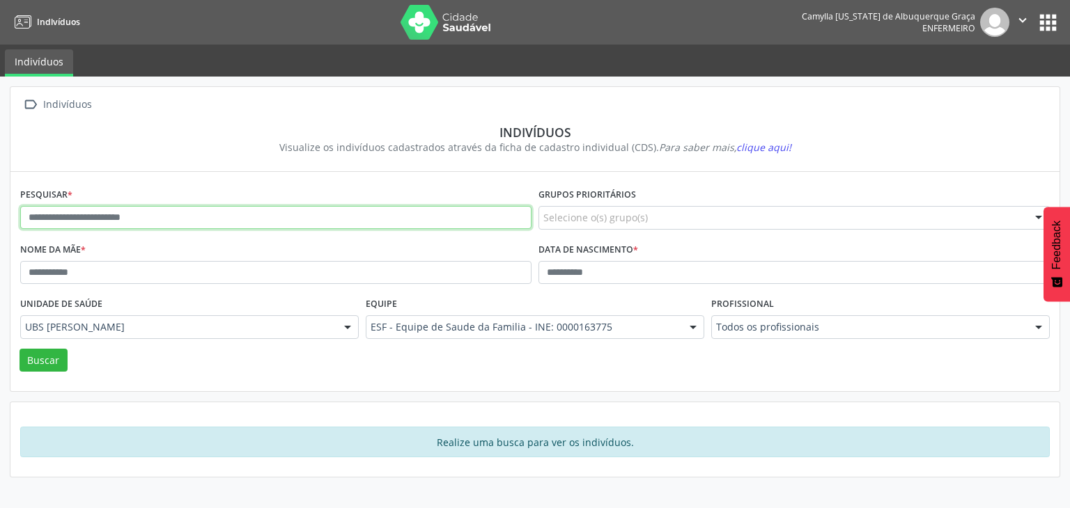
click at [309, 228] on div "Pesquisar *" at bounding box center [276, 212] width 518 height 55
click at [304, 218] on input "text" at bounding box center [275, 218] width 511 height 24
type input "*****"
click at [20, 349] on button "Buscar" at bounding box center [44, 361] width 48 height 24
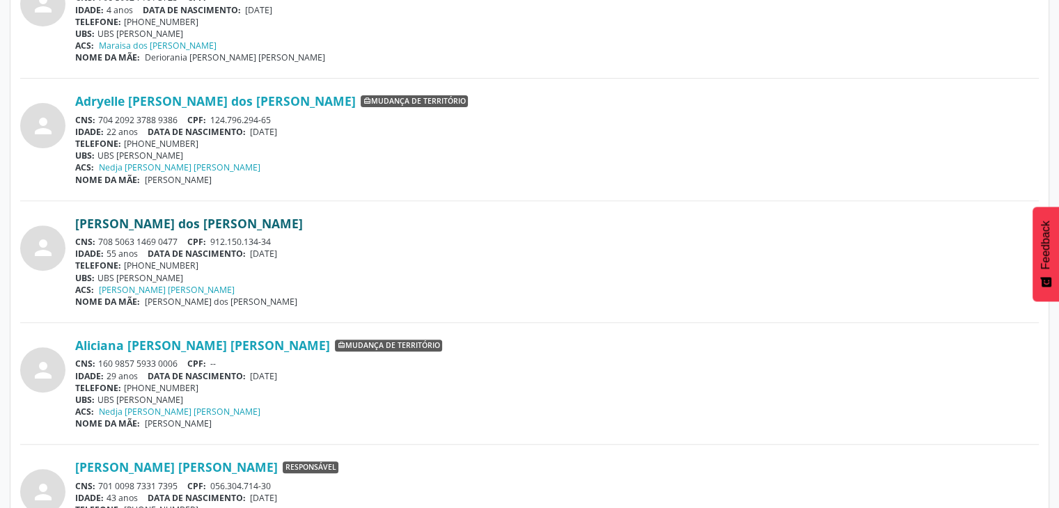
scroll to position [485, 0]
click at [130, 220] on link "Alda Maria dos Santos" at bounding box center [189, 222] width 228 height 15
